Goal: Check status: Check status

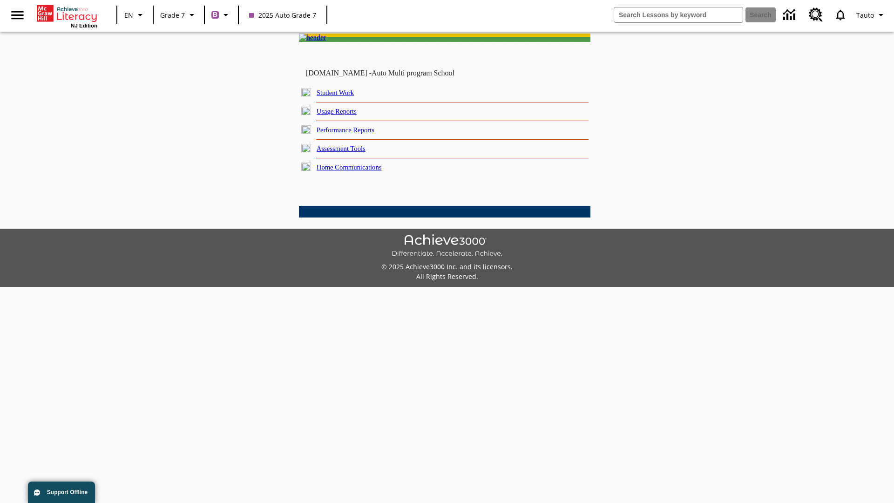
click at [342, 96] on link "Student Work" at bounding box center [335, 92] width 37 height 7
select select "/options/reports/?report_id=24&atype=7&section=2"
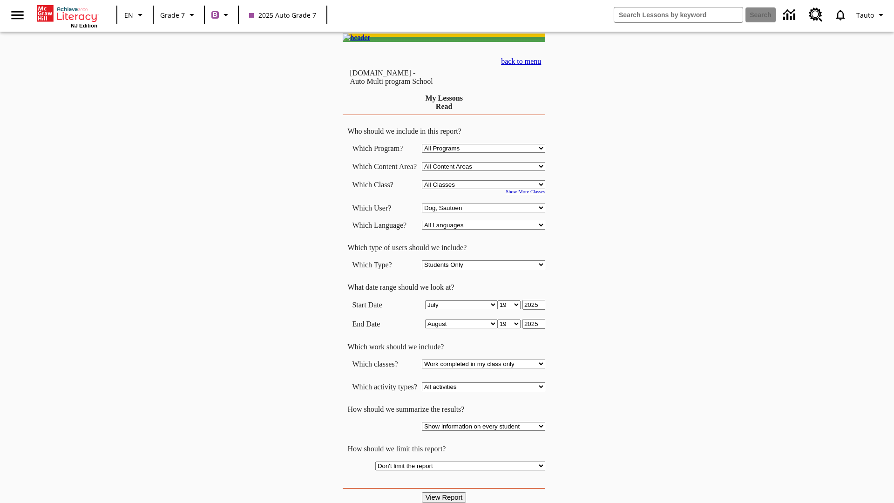
select select "21437138"
select select "4"
type input "2024"
click at [445, 492] on input "View Report" at bounding box center [444, 497] width 45 height 10
